Goal: Task Accomplishment & Management: Complete application form

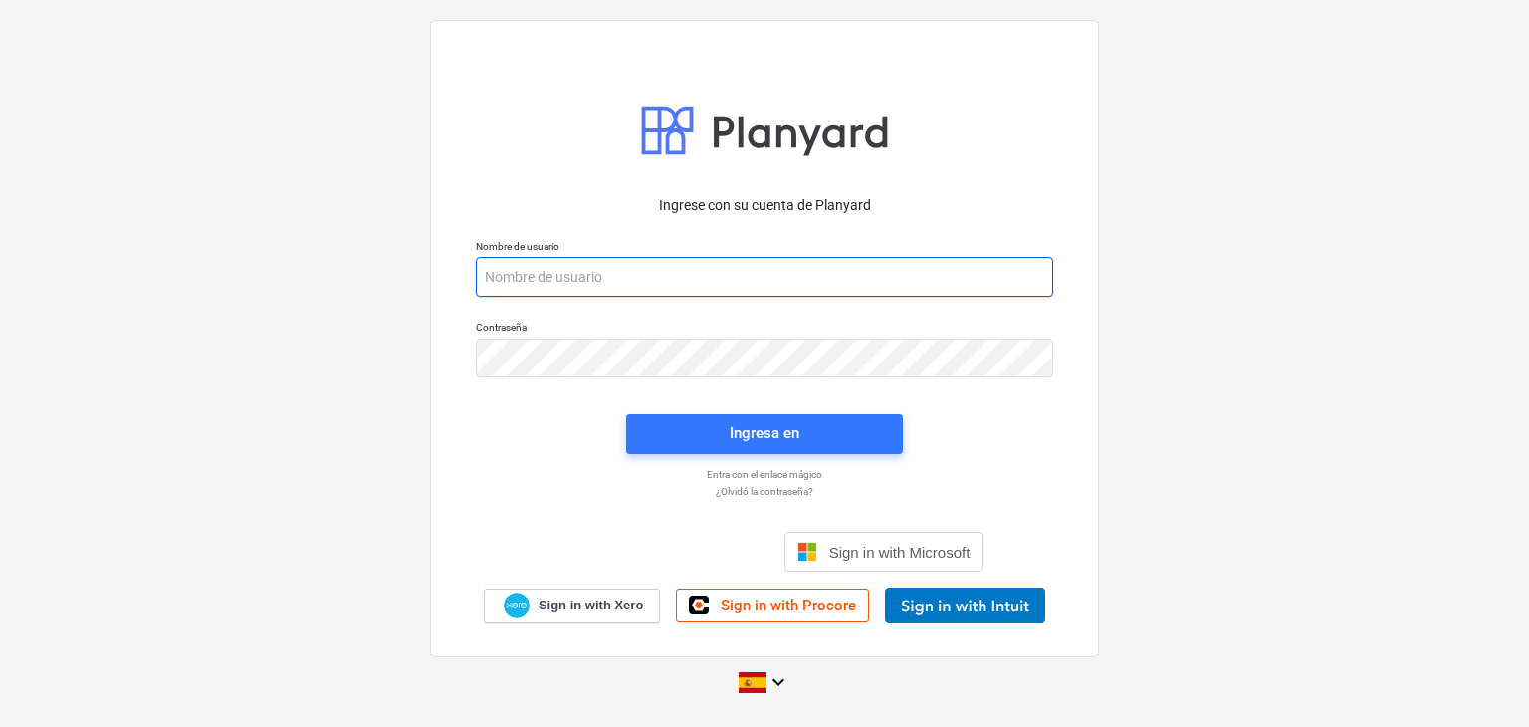
paste input "[EMAIL_ADDRESS][DOMAIN_NAME]"
type input "[EMAIL_ADDRESS][DOMAIN_NAME]"
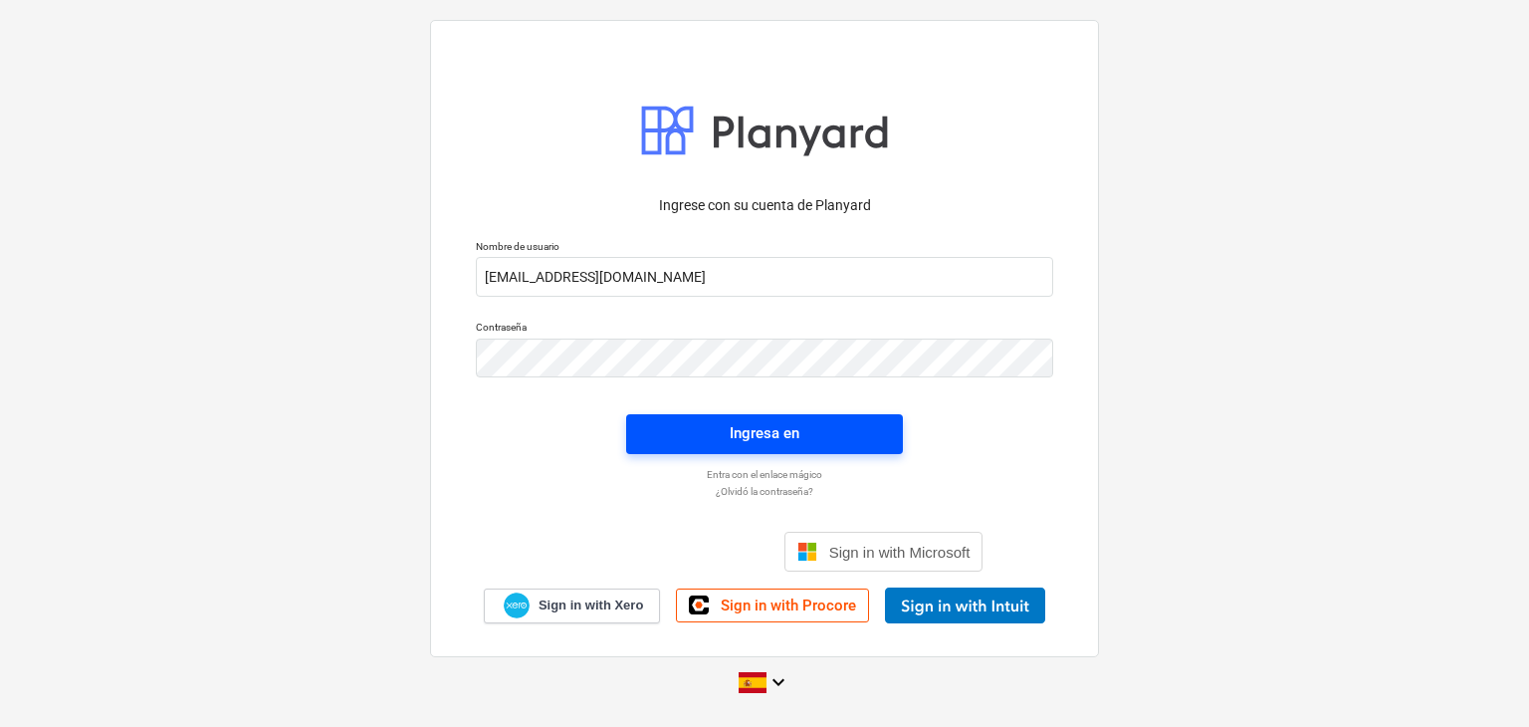
click at [645, 445] on button "Ingresa en" at bounding box center [764, 434] width 277 height 40
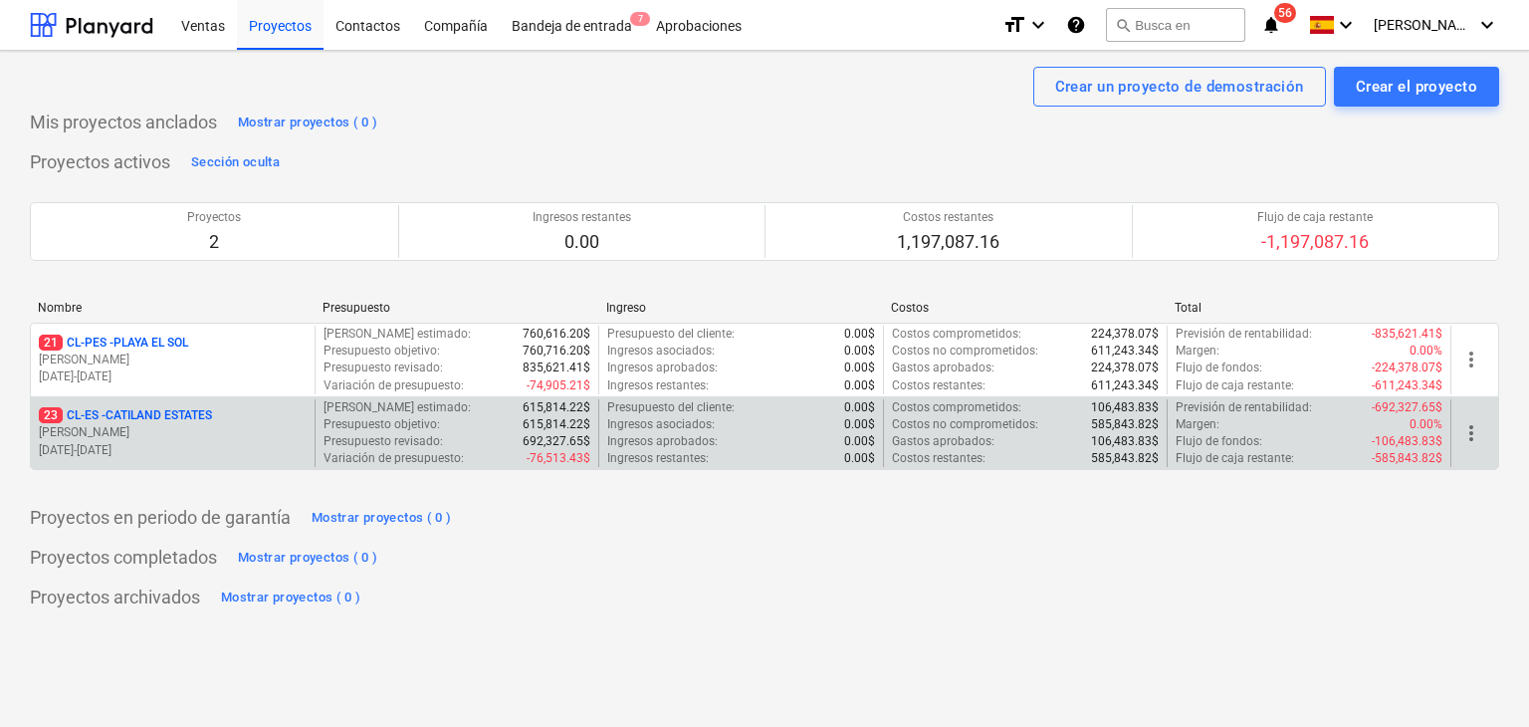
click at [206, 418] on p "23 CL-ES - CATILAND ESTATES" at bounding box center [125, 415] width 173 height 17
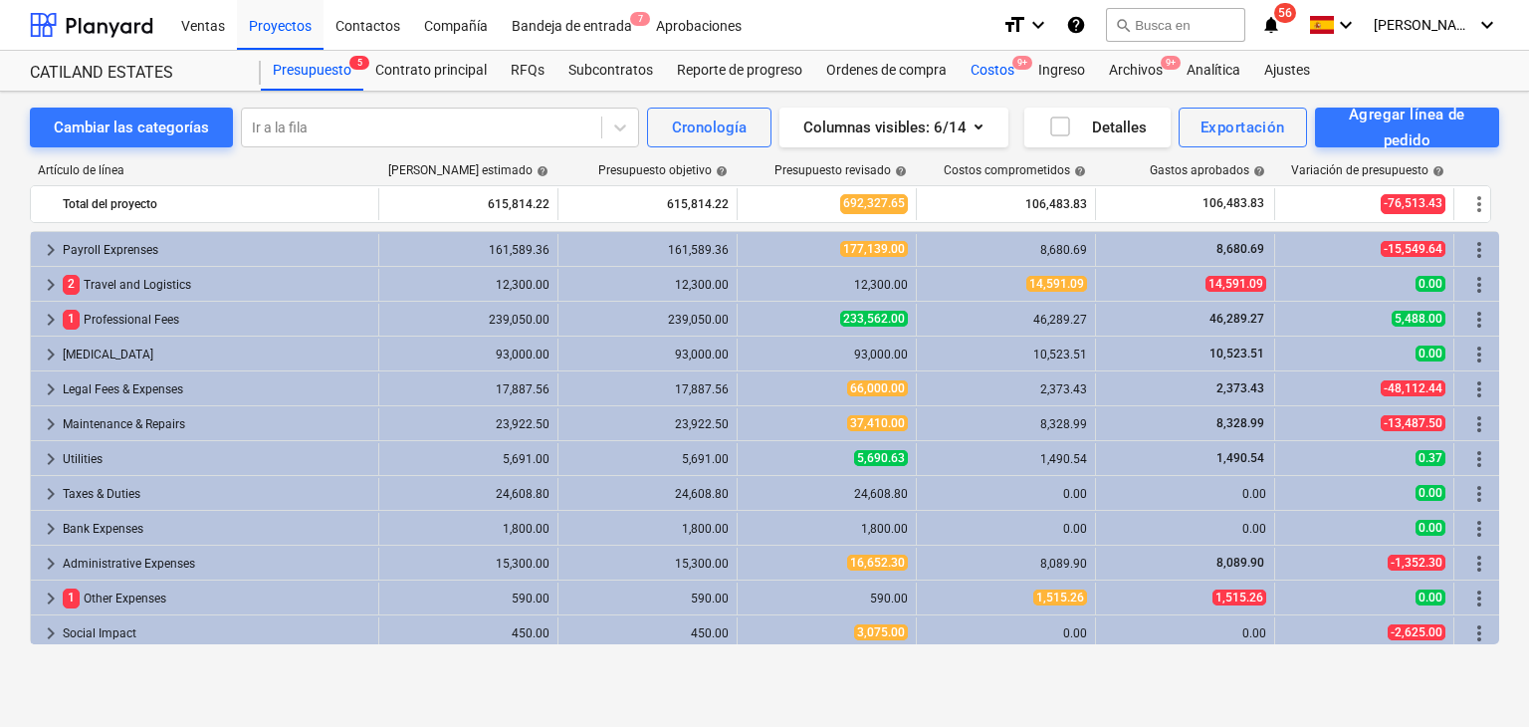
click at [1003, 62] on div "Costos 9+" at bounding box center [993, 71] width 68 height 40
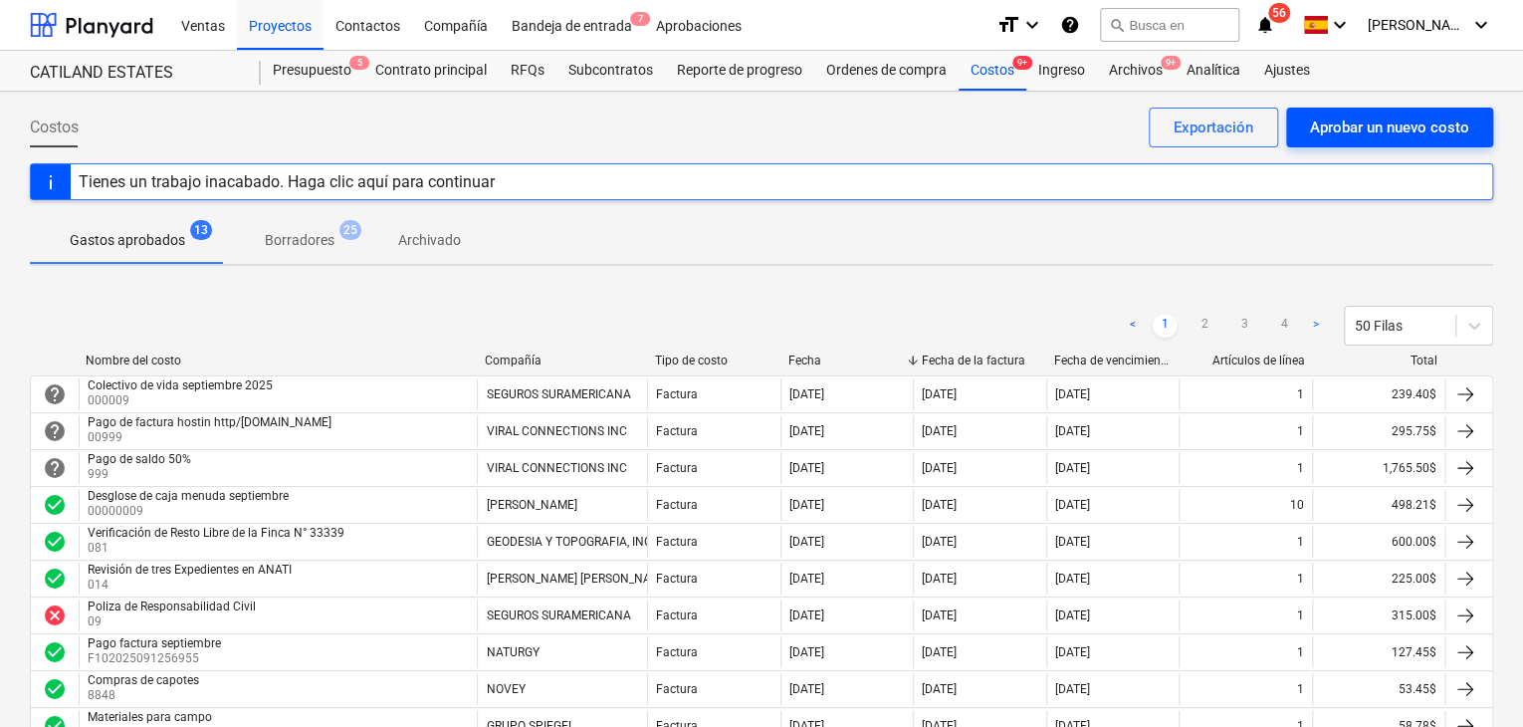
click at [1360, 142] on button "Aprobar un nuevo costo" at bounding box center [1389, 128] width 207 height 40
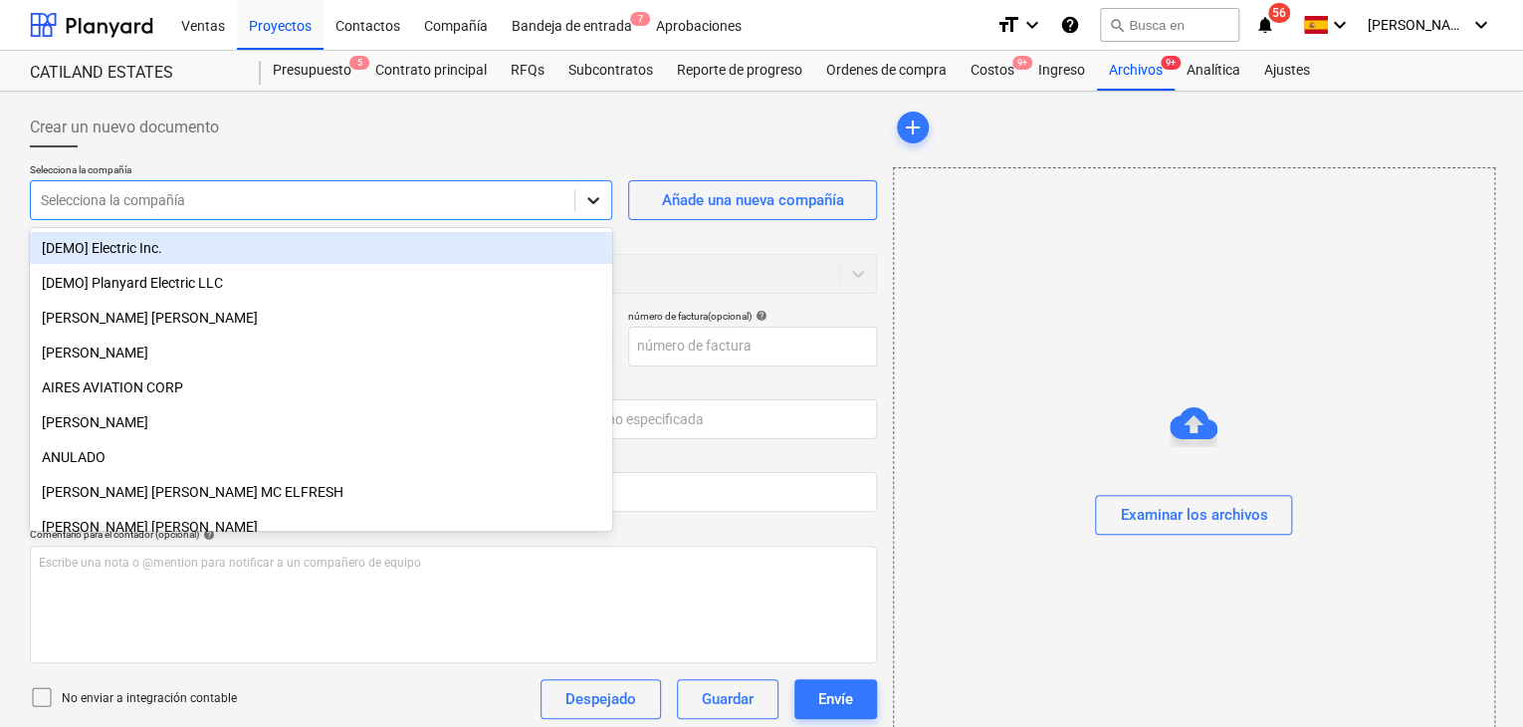
click at [590, 198] on icon at bounding box center [594, 200] width 20 height 20
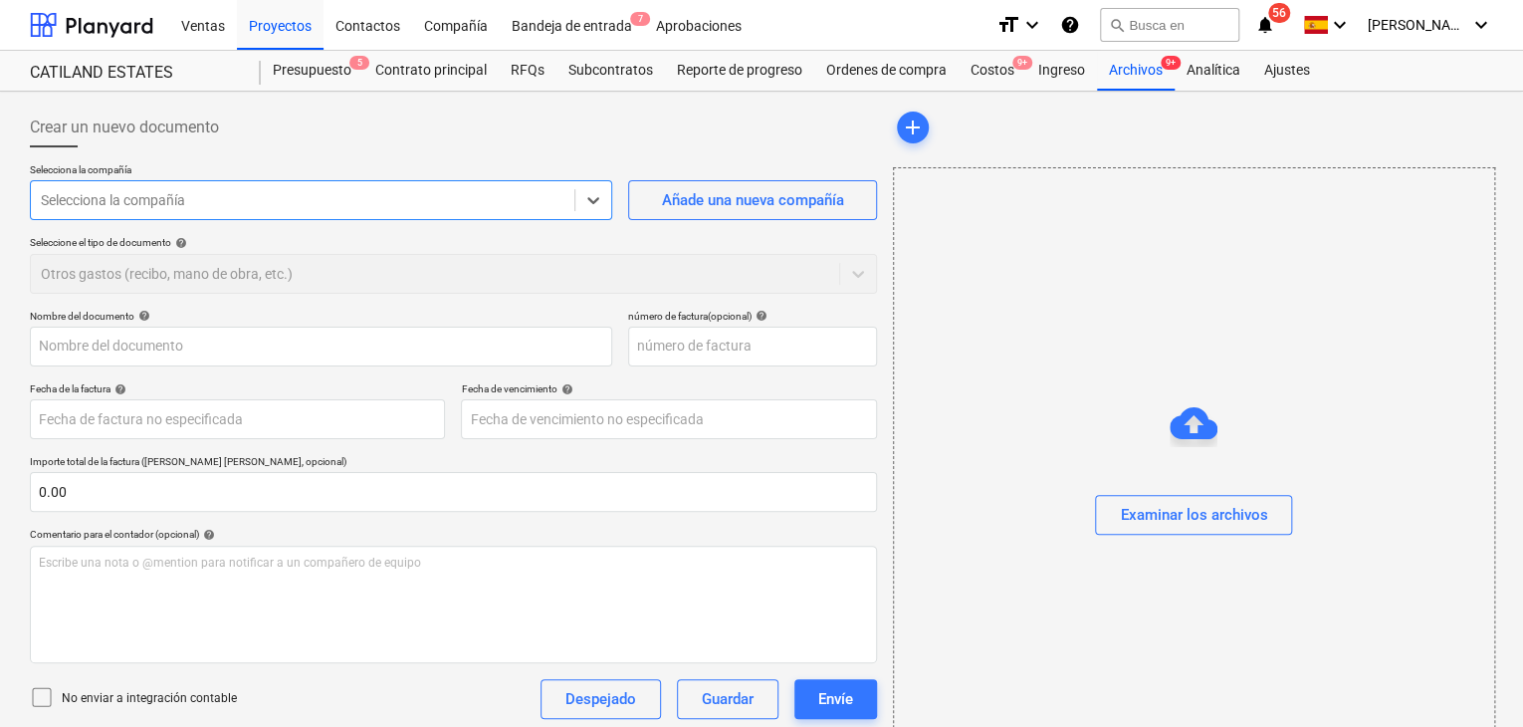
click at [354, 195] on div at bounding box center [303, 200] width 524 height 20
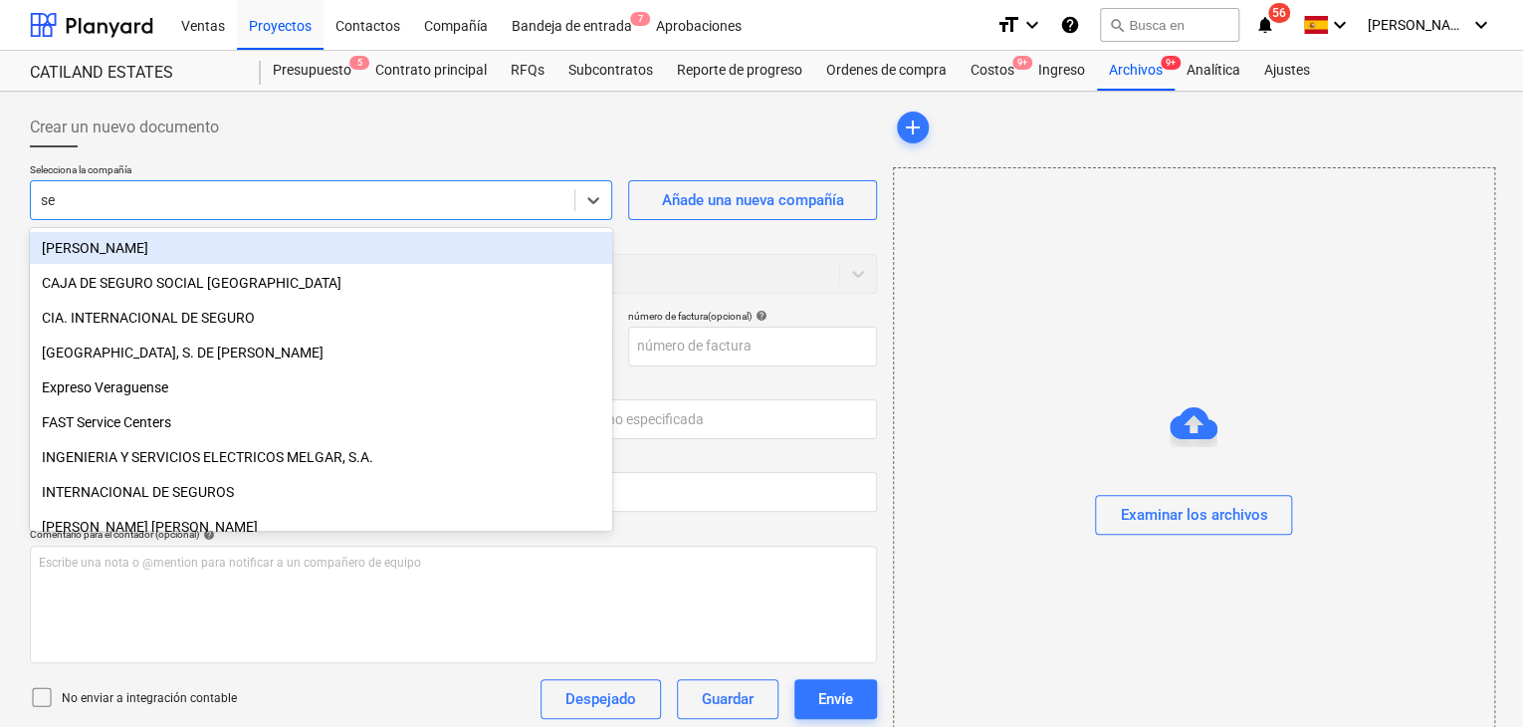
type input "seg"
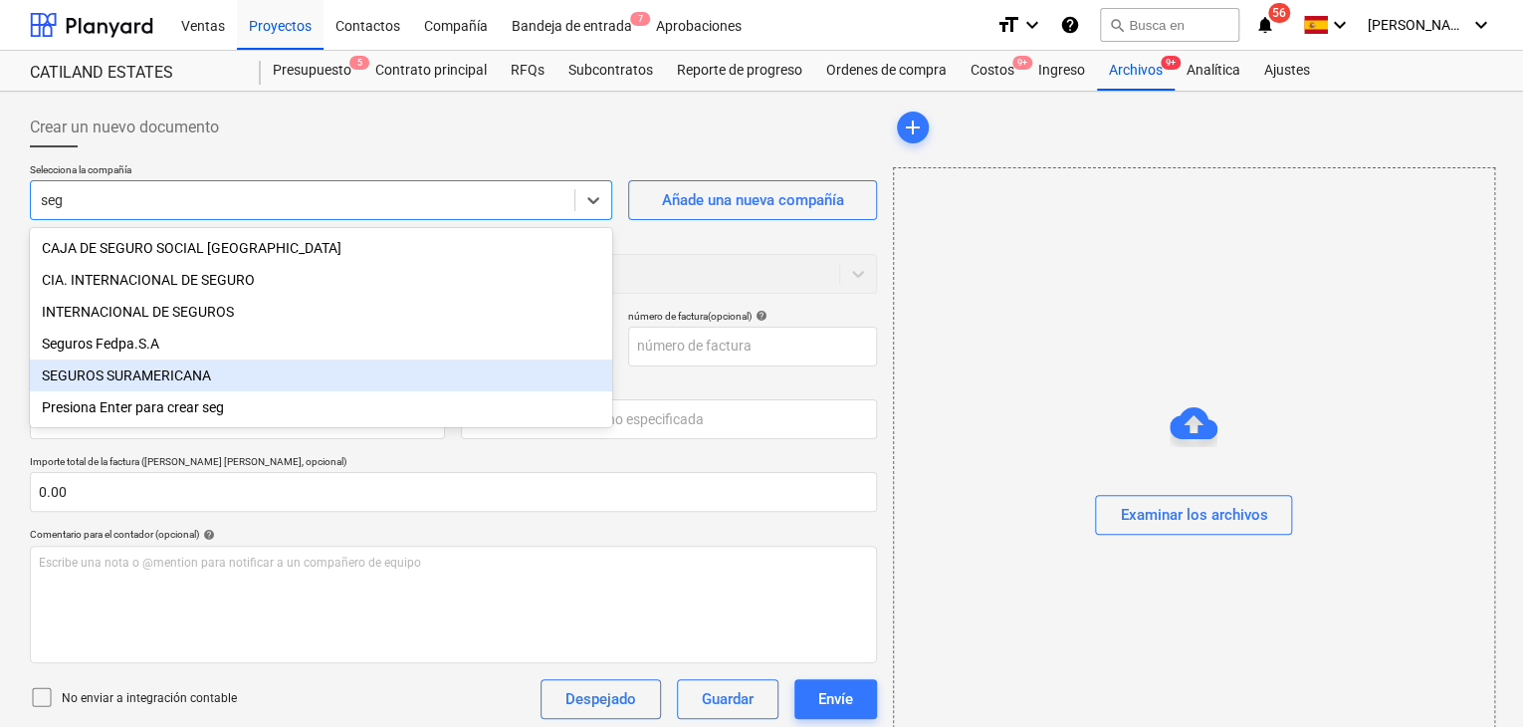
click at [147, 379] on div "SEGUROS SURAMERICANA" at bounding box center [321, 375] width 583 height 32
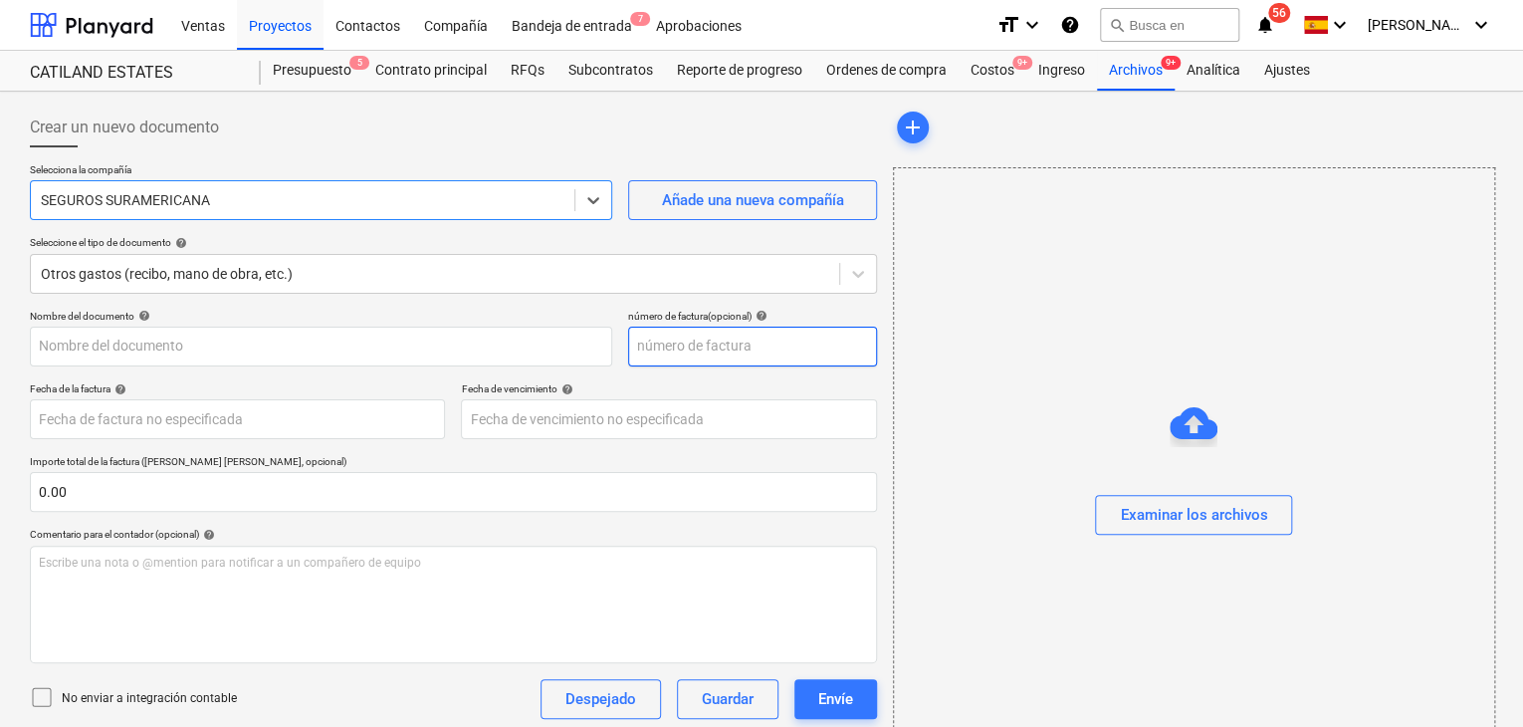
click at [699, 340] on input "text" at bounding box center [752, 347] width 249 height 40
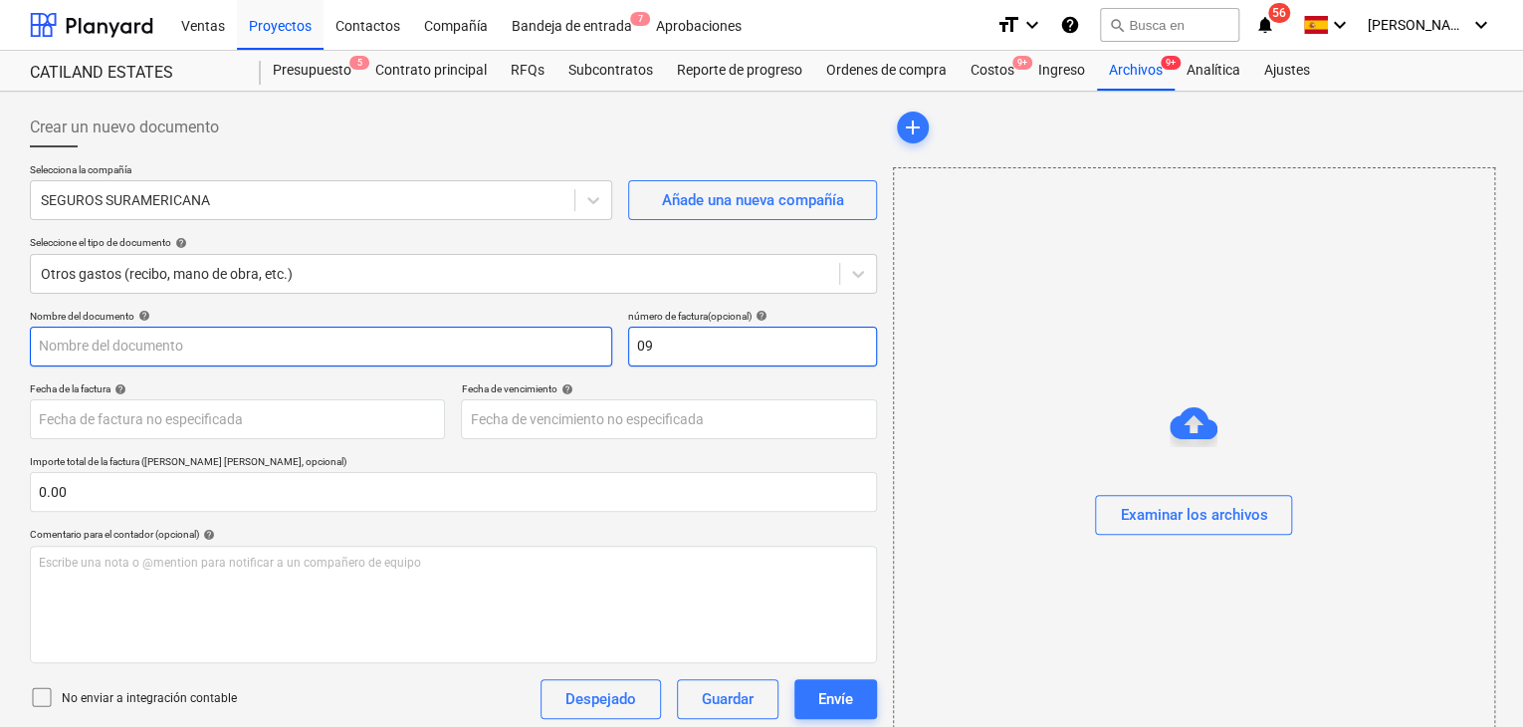
type input "09"
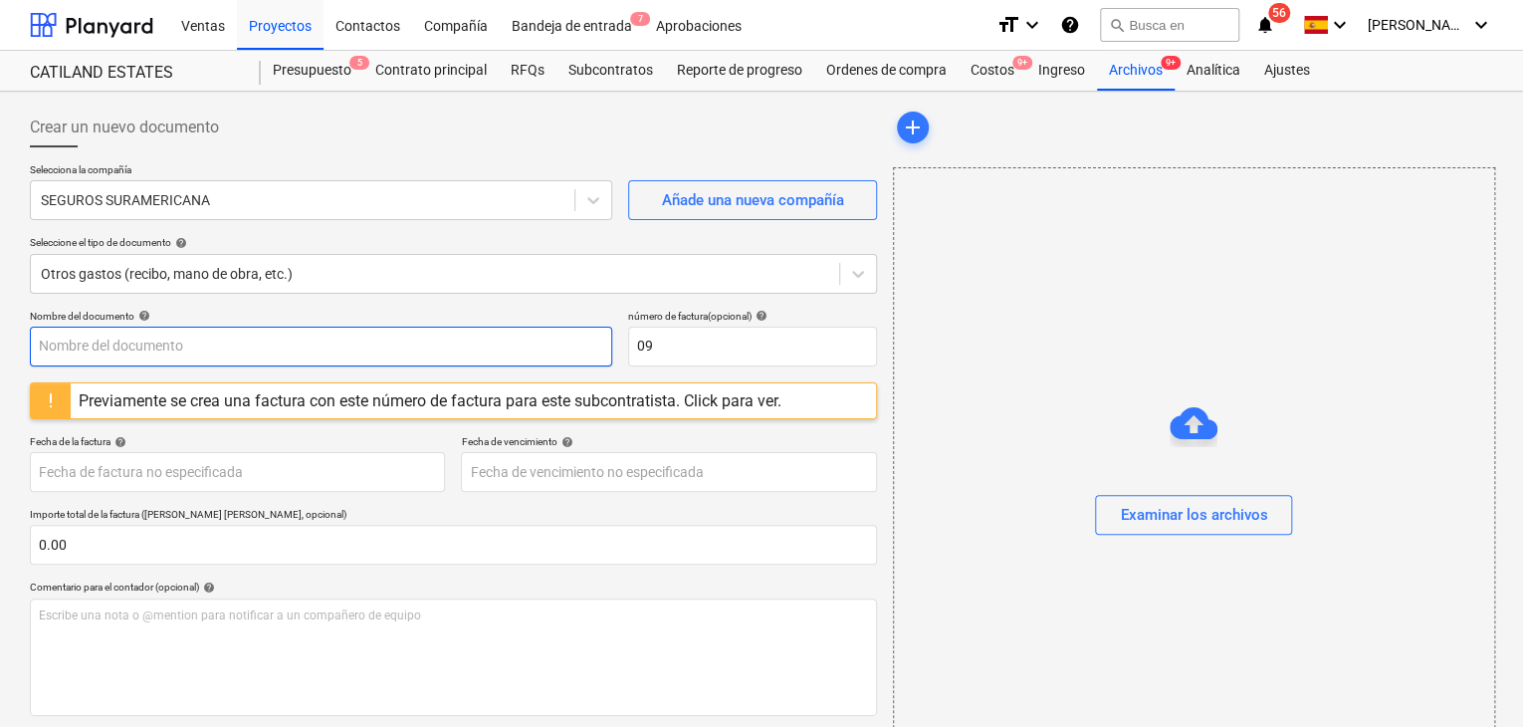
click at [362, 351] on input "text" at bounding box center [321, 347] width 583 height 40
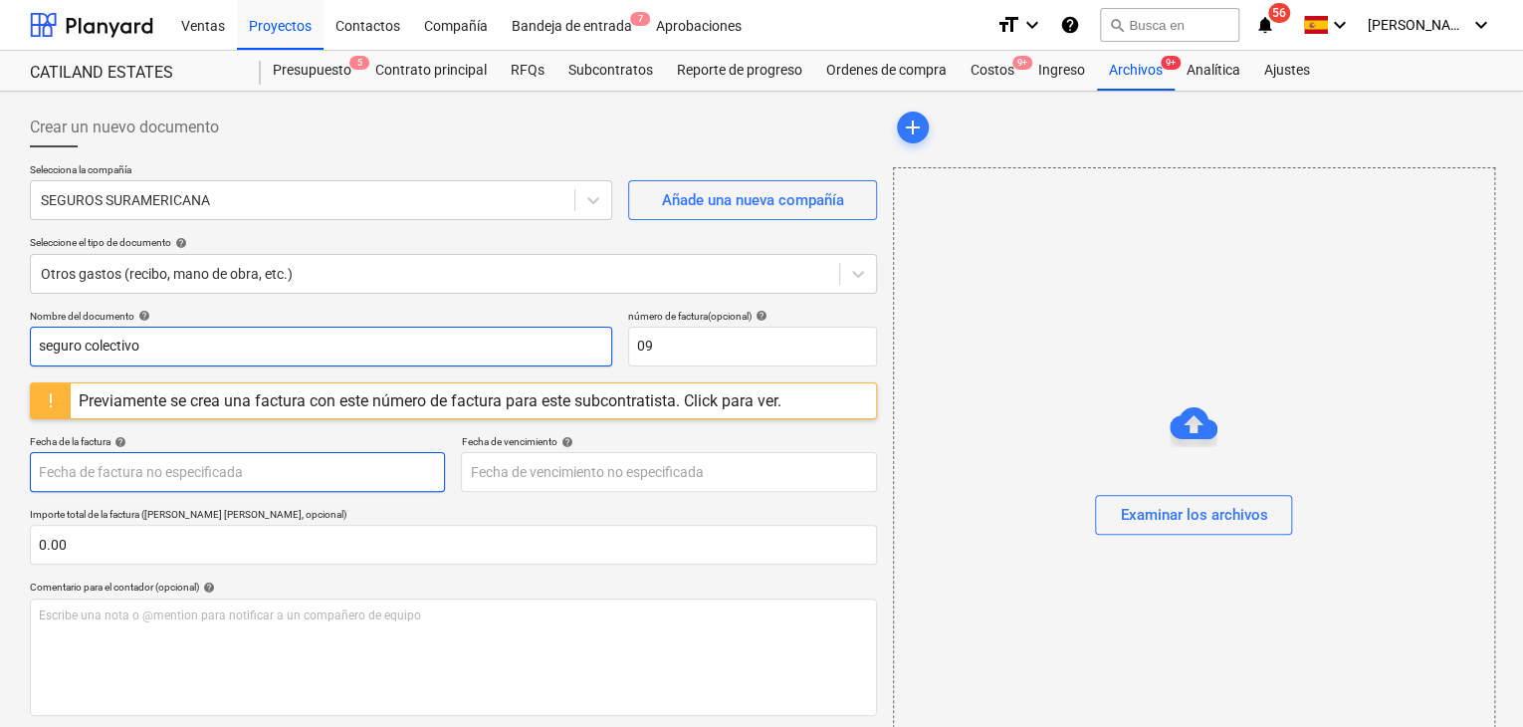
type input "seguro colectivo"
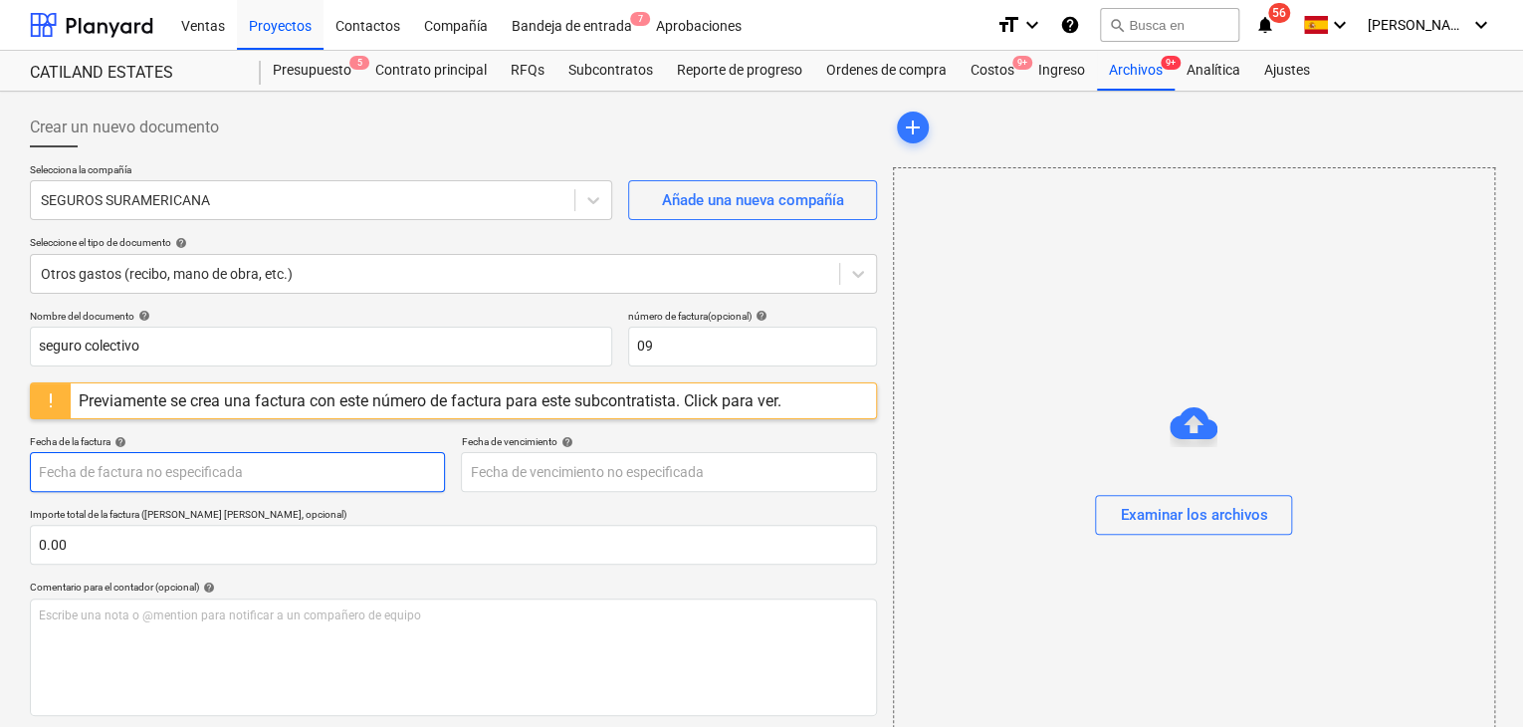
click at [285, 463] on body "Ventas Proyectos Contactos Compañía Bandeja de entrada 7 Aprobaciones format_si…" at bounding box center [761, 363] width 1523 height 727
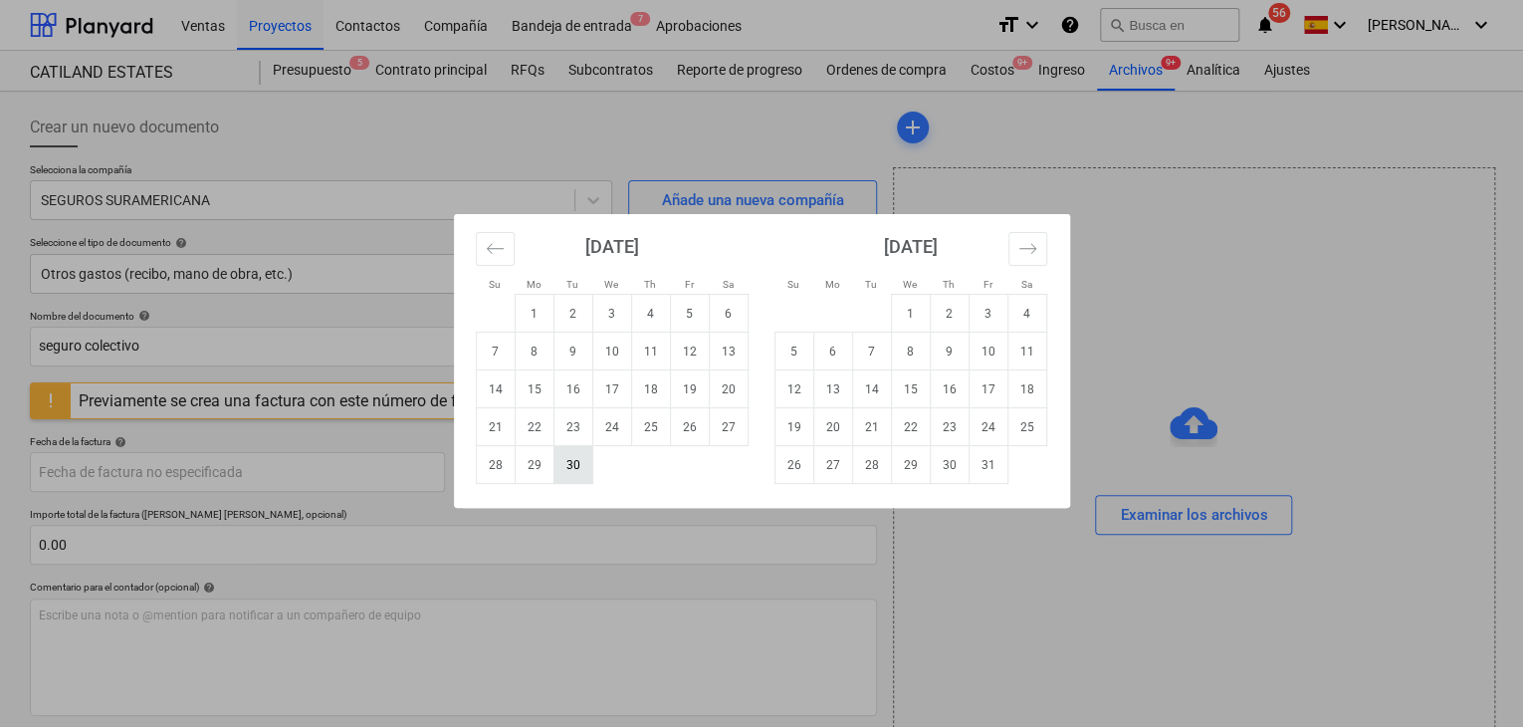
click at [568, 472] on td "30" at bounding box center [573, 465] width 39 height 38
type input "[DATE]"
click at [584, 484] on body "Ventas Proyectos Contactos Compañía Bandeja de entrada 7 Aprobaciones format_si…" at bounding box center [761, 363] width 1523 height 727
click at [573, 468] on td "30" at bounding box center [573, 465] width 39 height 38
type input "[DATE]"
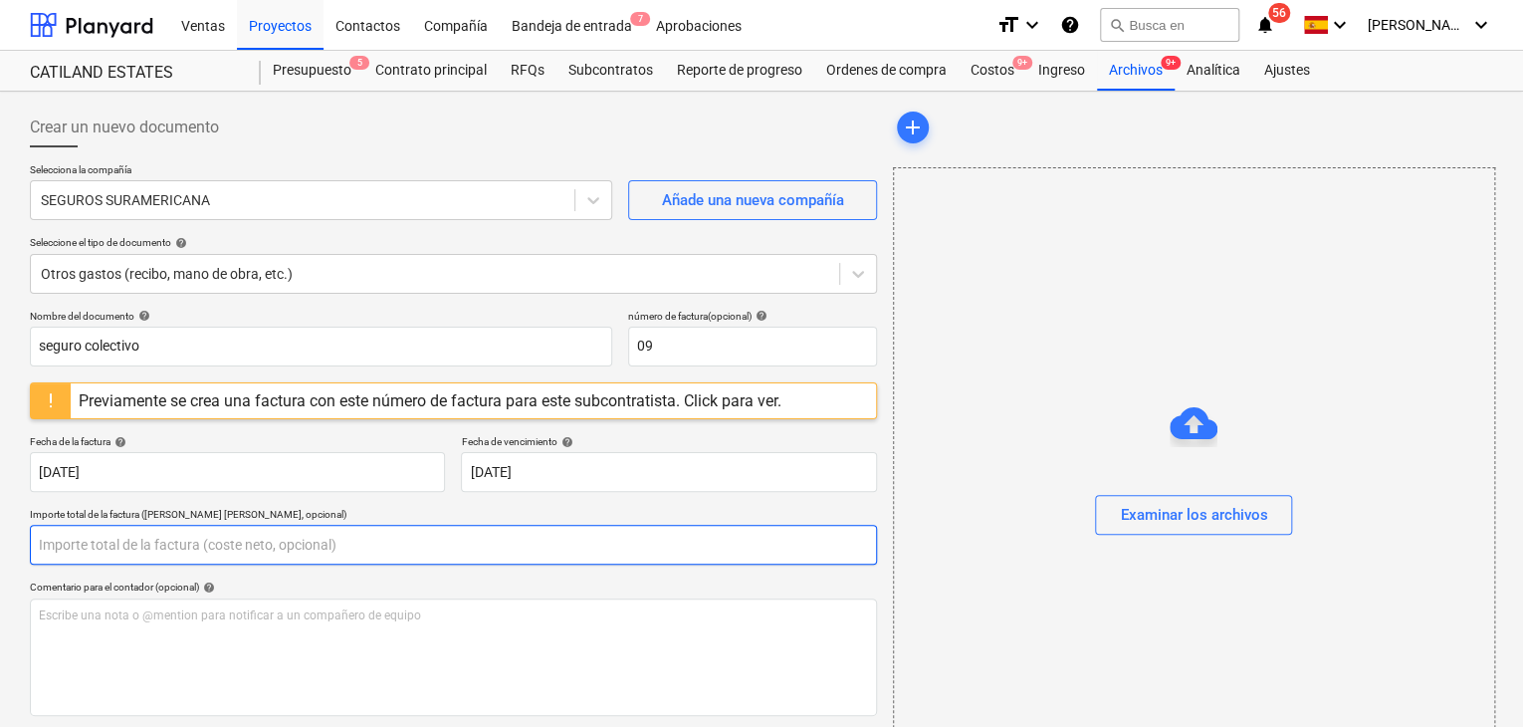
click at [301, 539] on input "text" at bounding box center [453, 545] width 847 height 40
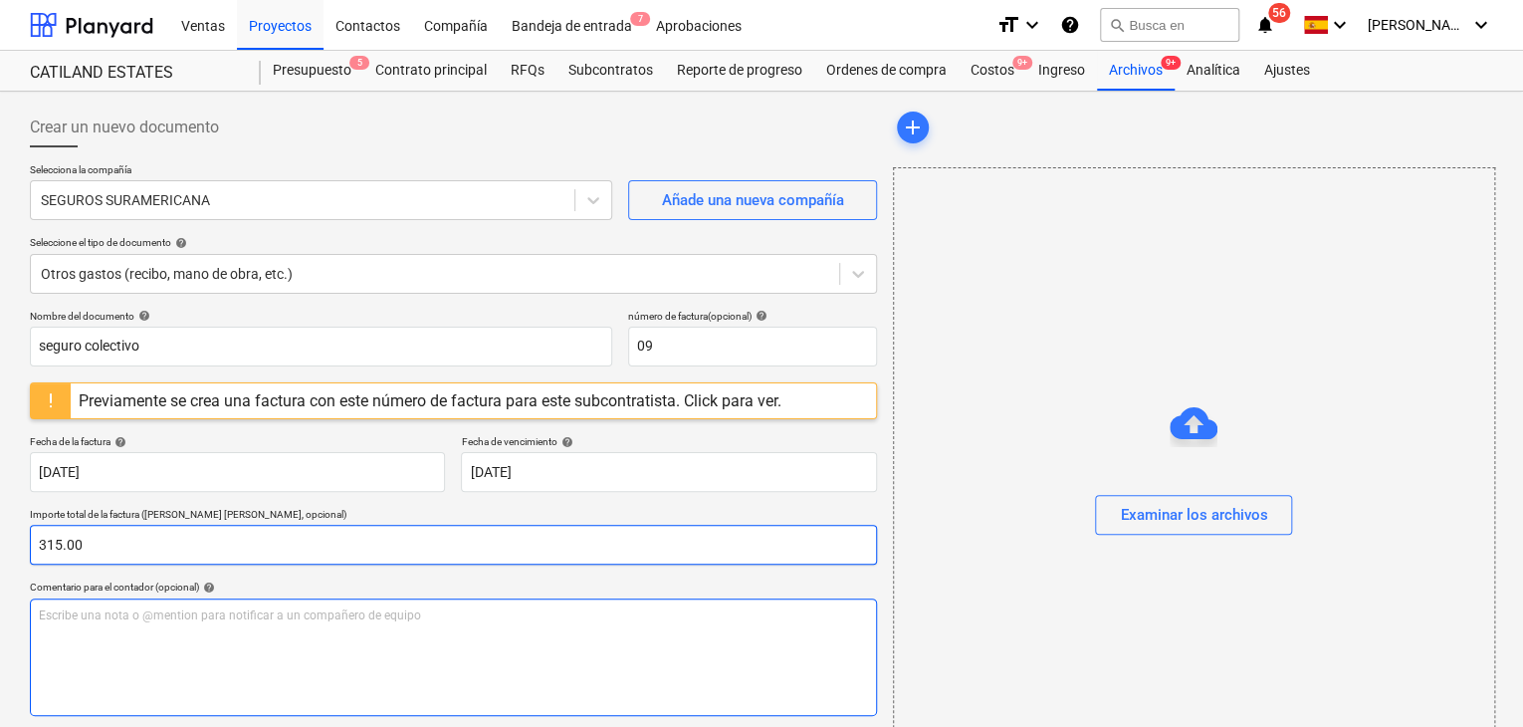
type input "315.00"
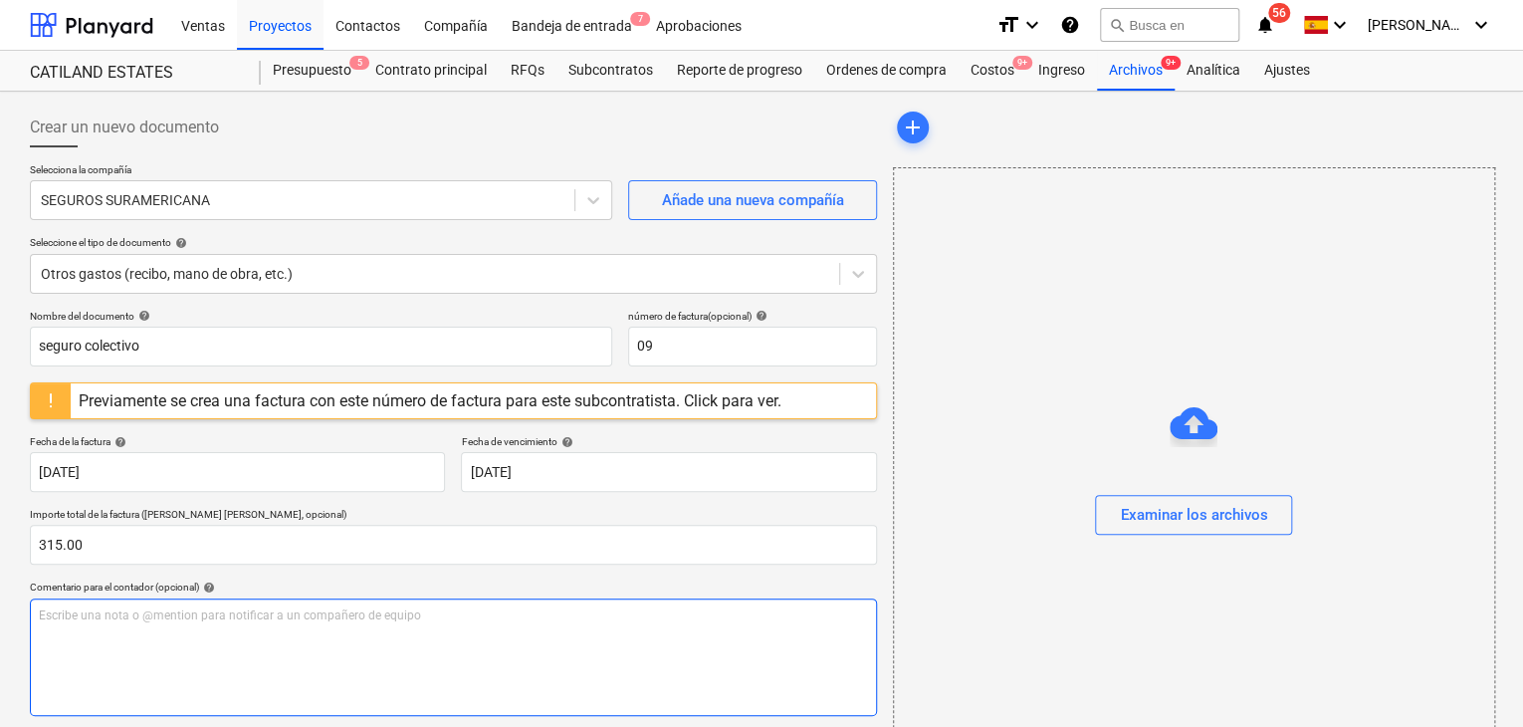
click at [261, 622] on p "Escribe una nota o @mention para notificar a un compañero de equipo ﻿" at bounding box center [453, 615] width 829 height 17
click at [267, 619] on p "Escribe una nota o @mention para notificar a un compañero de equipo ﻿" at bounding box center [453, 615] width 829 height 17
click at [158, 611] on p "Escribe una nota o @mention para notificar a un compañero de equipo ﻿" at bounding box center [453, 615] width 829 height 17
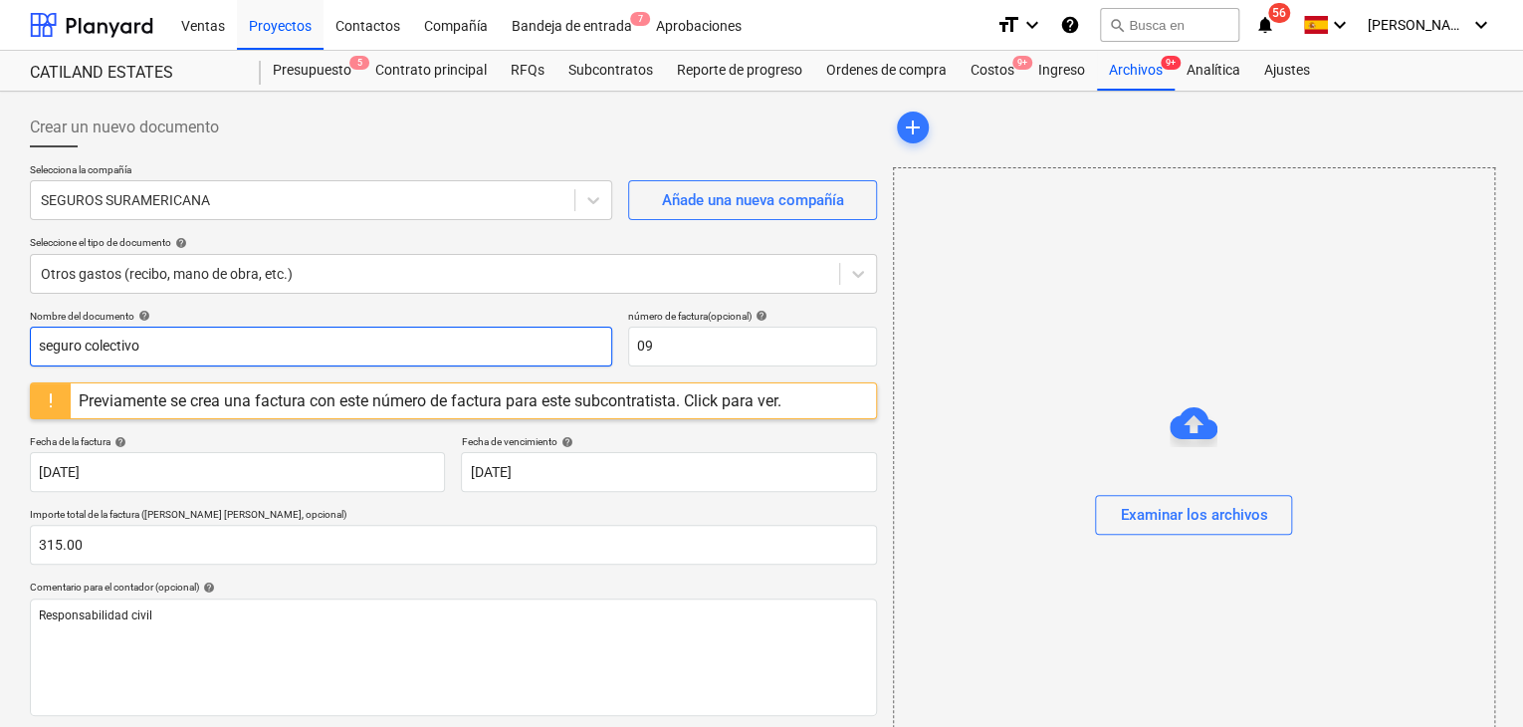
click at [160, 349] on input "seguro colectivo" at bounding box center [321, 347] width 583 height 40
type input "s"
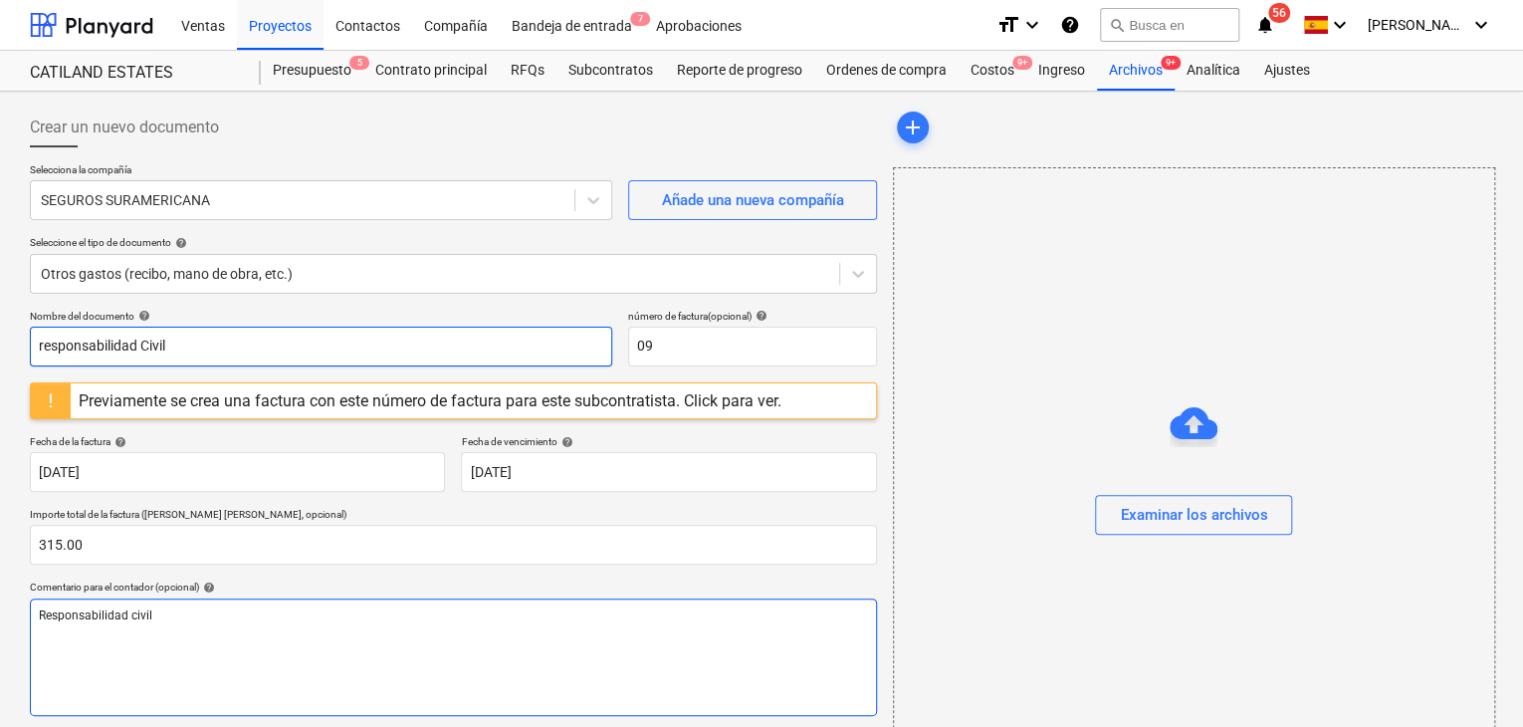
type input "responsabilidad Civil"
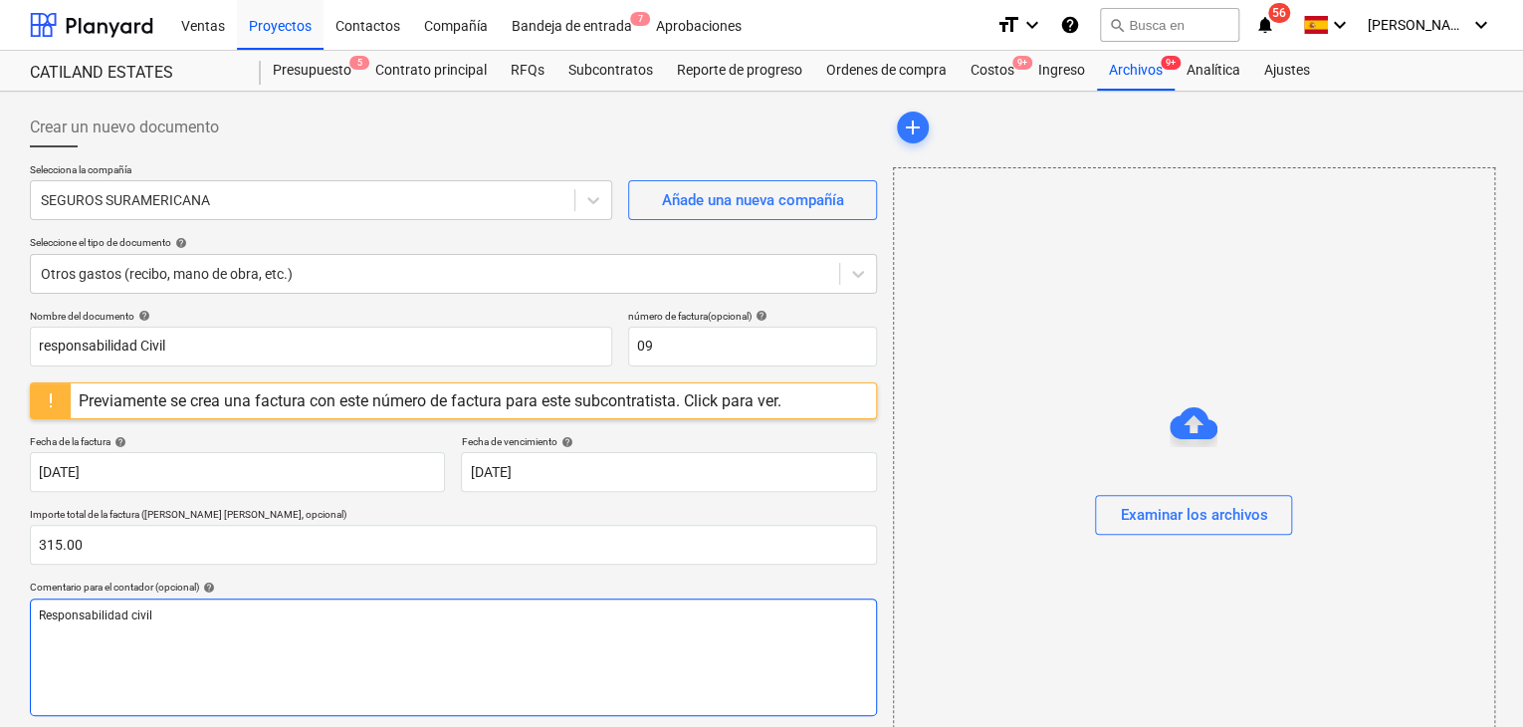
click at [187, 605] on div "Responsabilidad civil" at bounding box center [453, 656] width 847 height 117
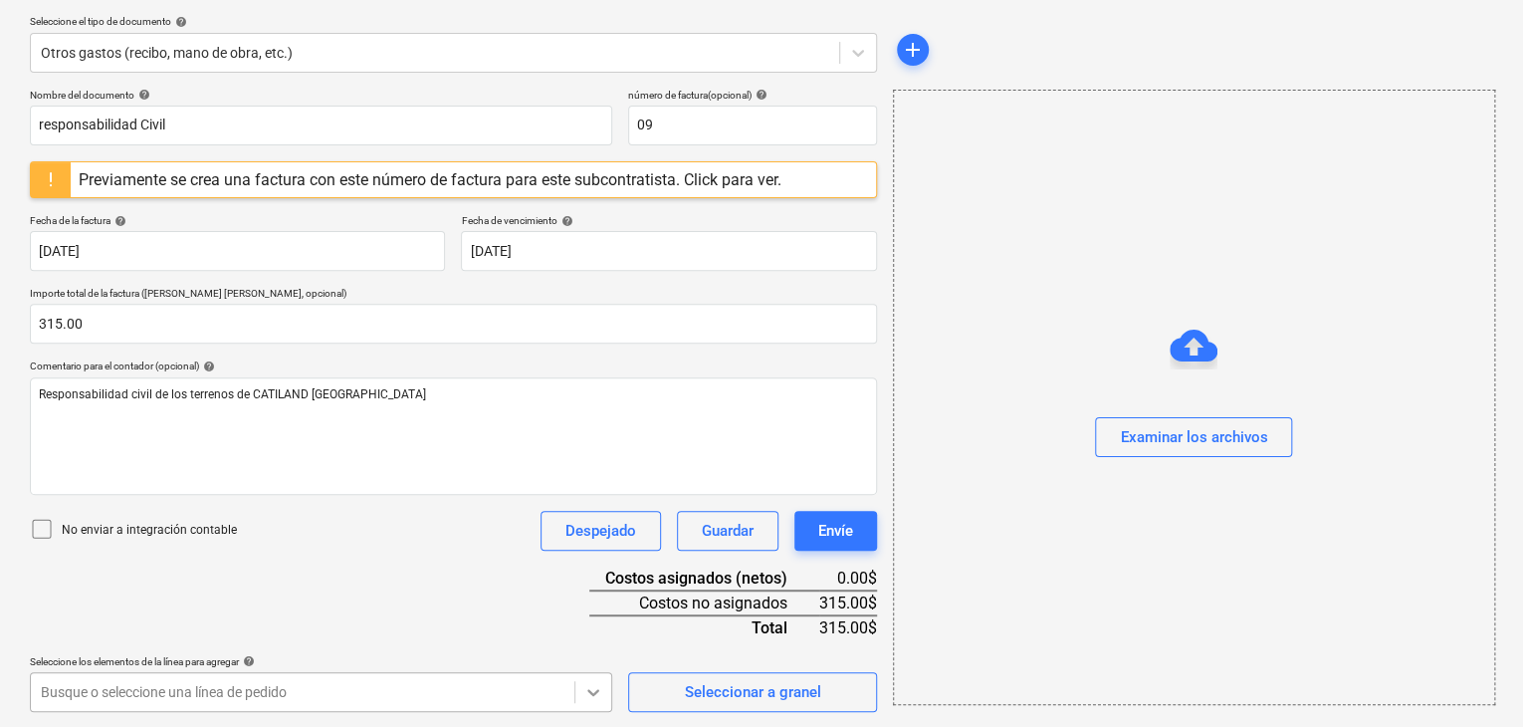
scroll to position [516, 0]
click at [599, 505] on body "Ventas Proyectos Contactos Compañía Bandeja de entrada 7 Aprobaciones format_si…" at bounding box center [761, 141] width 1523 height 727
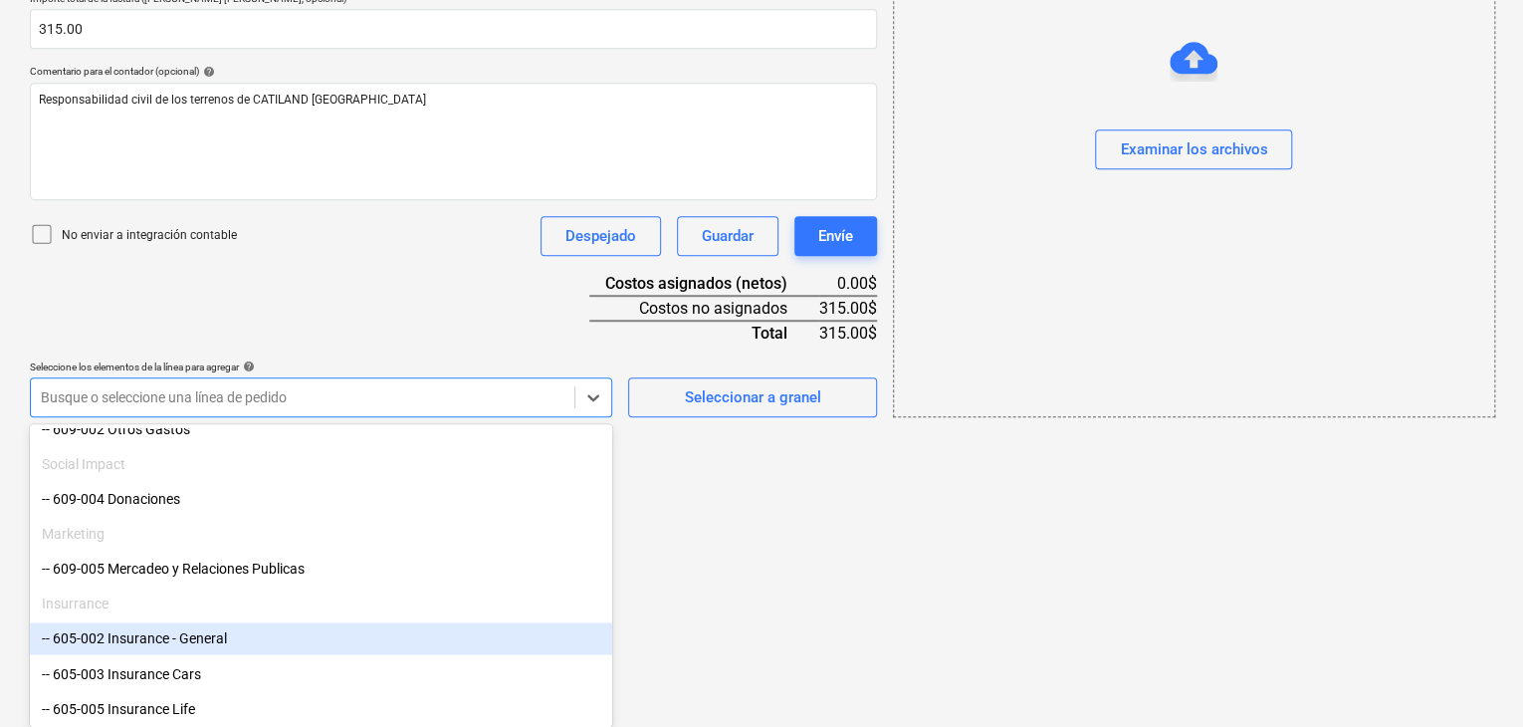
click at [230, 640] on div "-- 605-002 Insurance - General" at bounding box center [321, 638] width 583 height 32
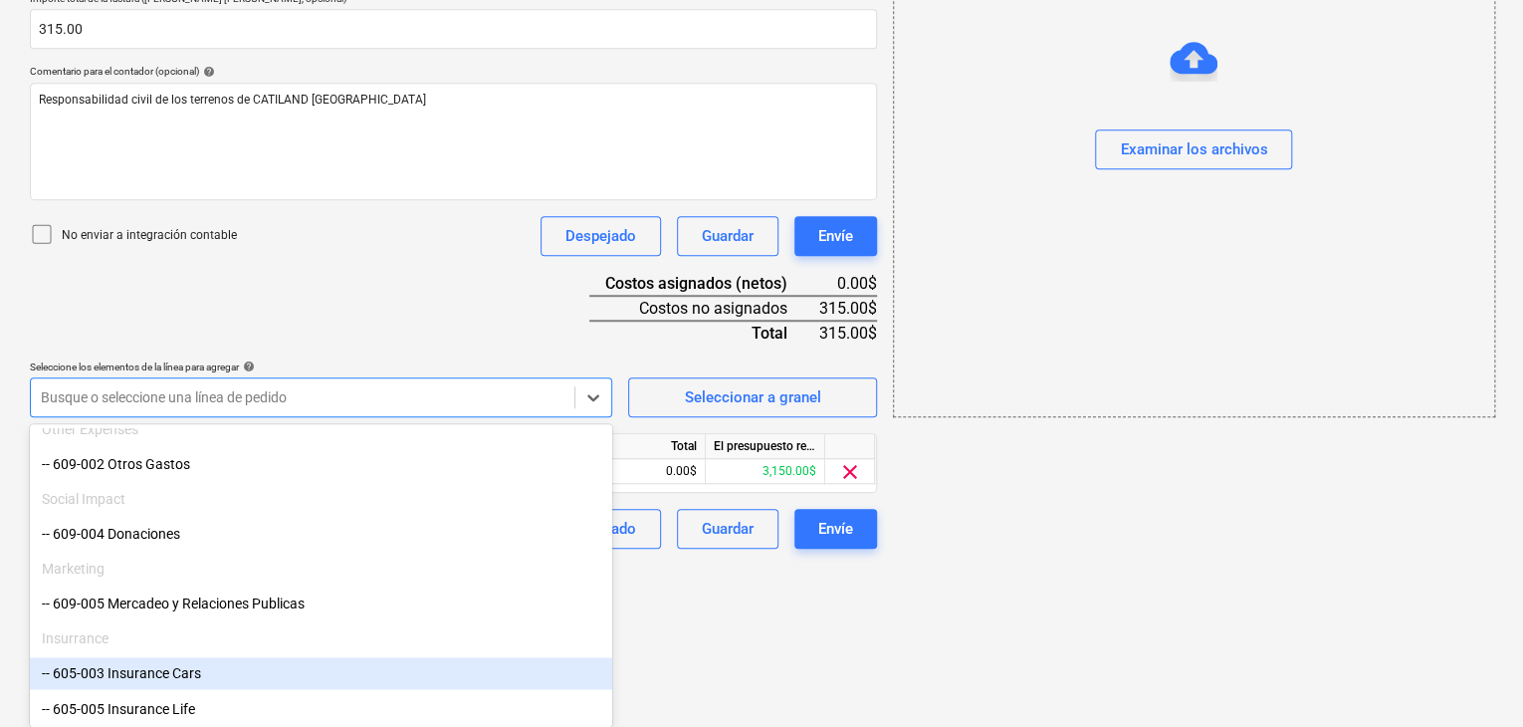
scroll to position [352, 0]
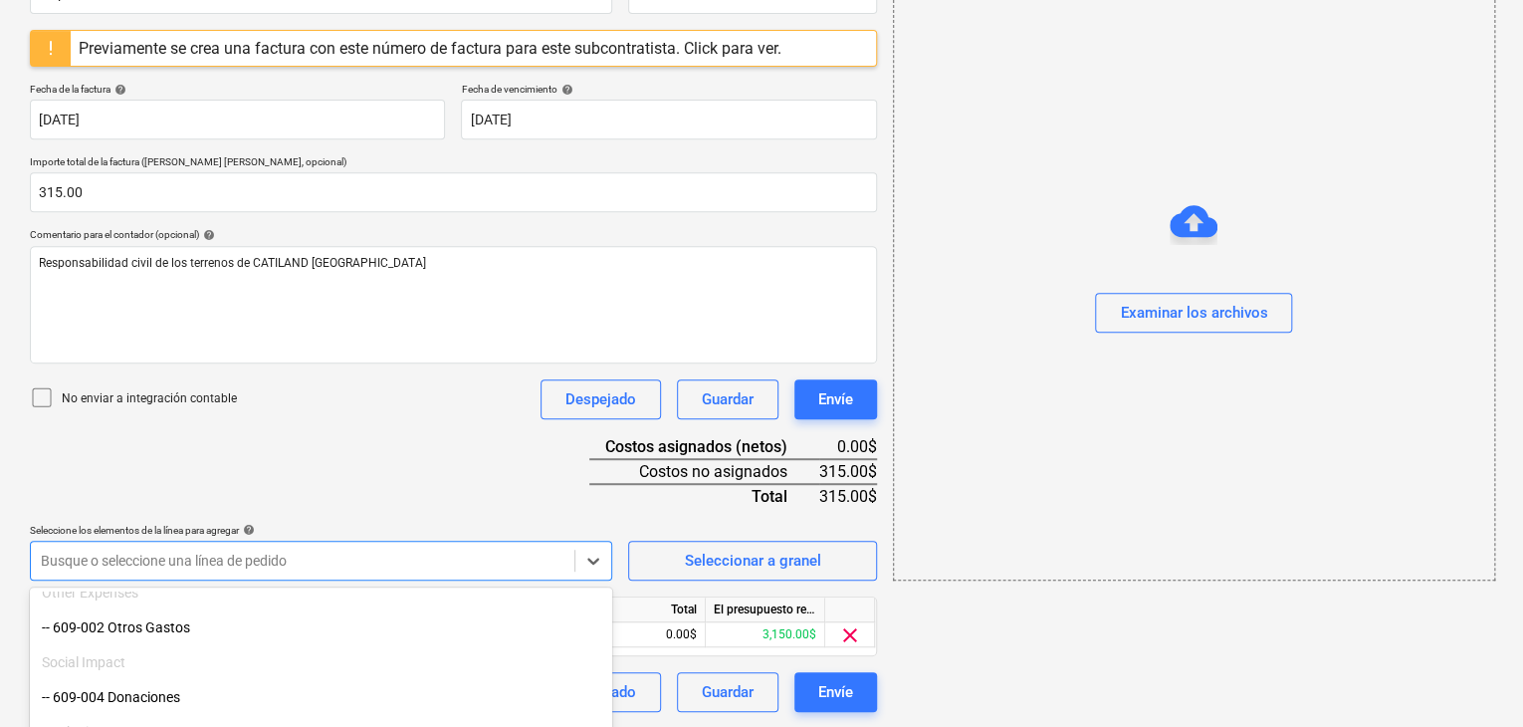
click at [689, 374] on html "Ventas Proyectos Contactos Compañía Bandeja de entrada 7 Aprobaciones format_si…" at bounding box center [761, 11] width 1523 height 727
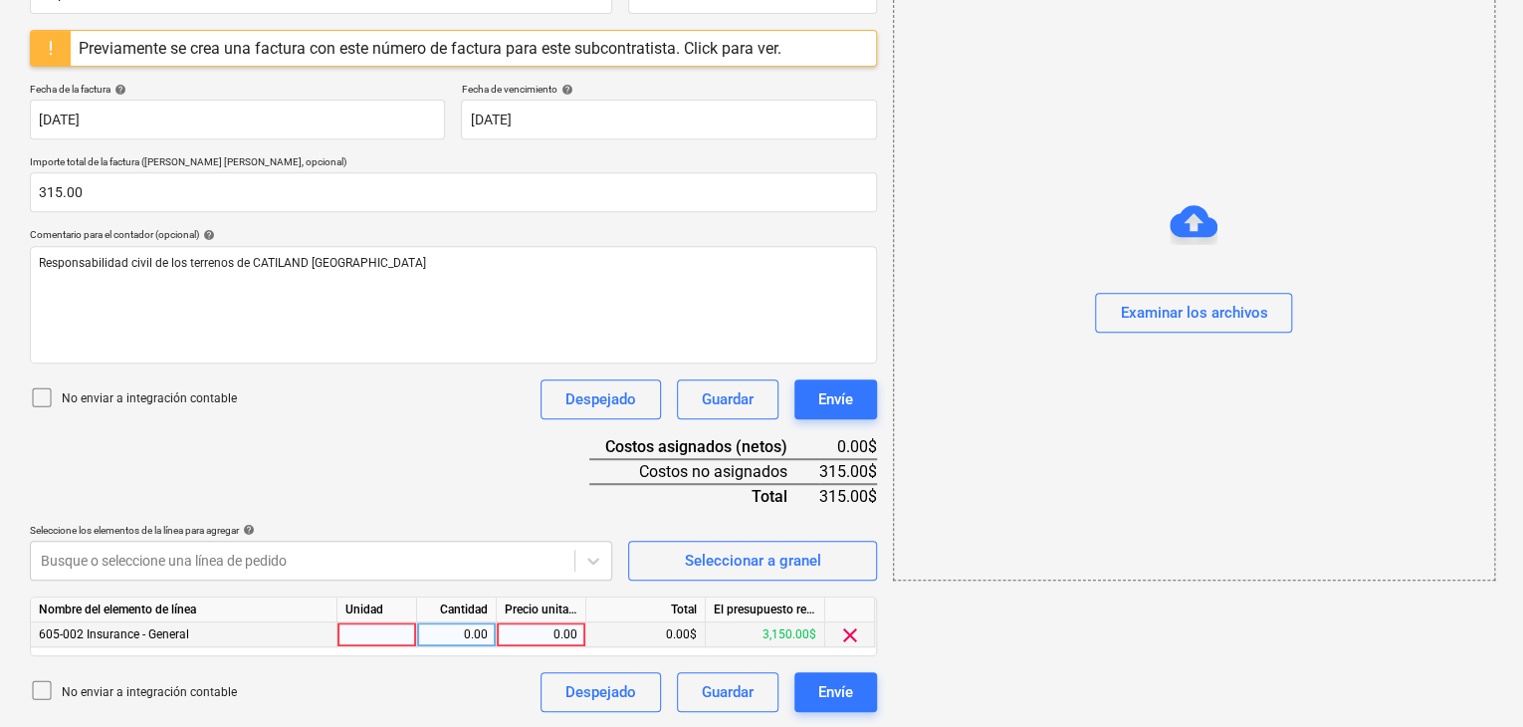
click at [255, 642] on div "605-002 Insurance - General" at bounding box center [184, 634] width 307 height 25
